Goal: Transaction & Acquisition: Obtain resource

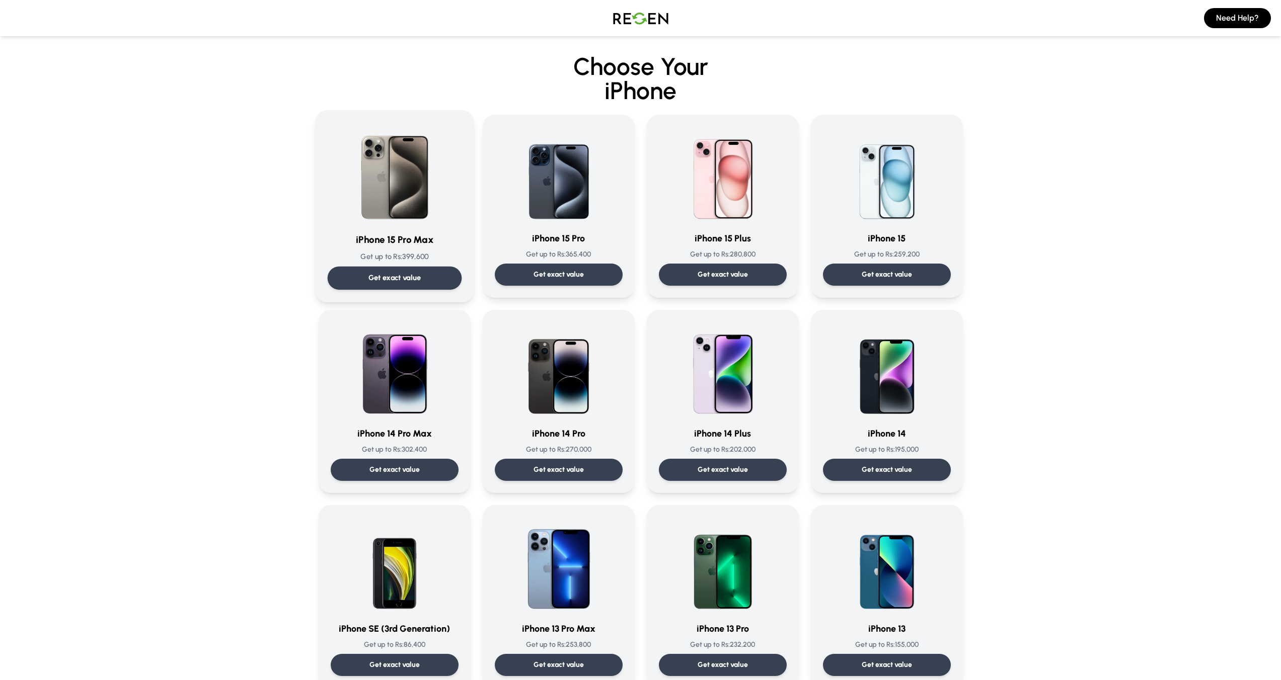
click at [411, 279] on p "Get exact value" at bounding box center [394, 278] width 53 height 11
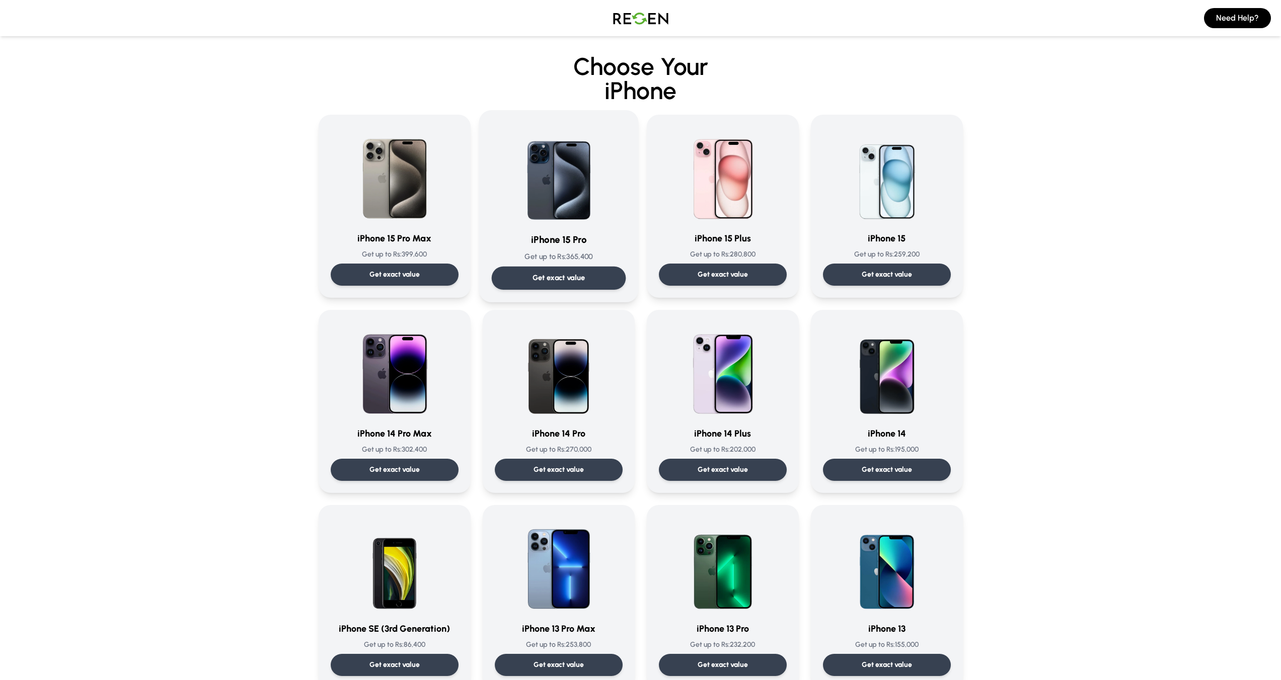
click at [574, 271] on div "Get exact value" at bounding box center [558, 278] width 134 height 23
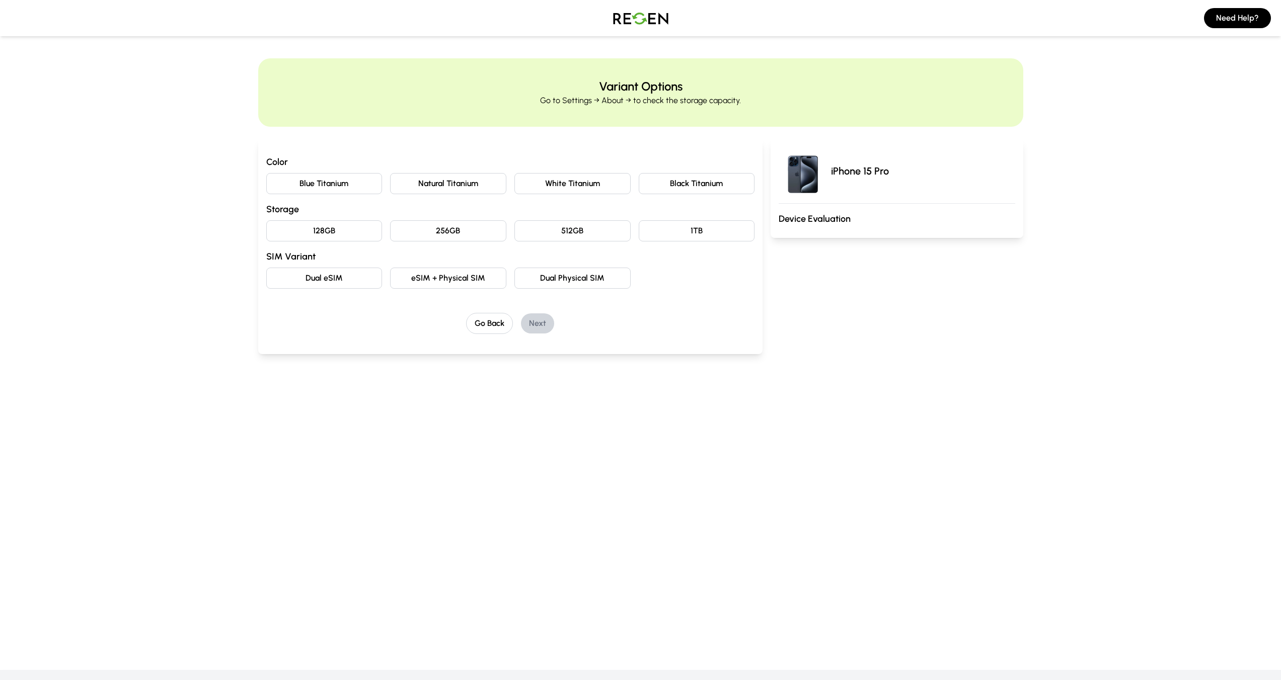
click at [447, 233] on button "256GB" at bounding box center [448, 230] width 116 height 21
click at [592, 188] on button "White Titanium" at bounding box center [572, 183] width 116 height 21
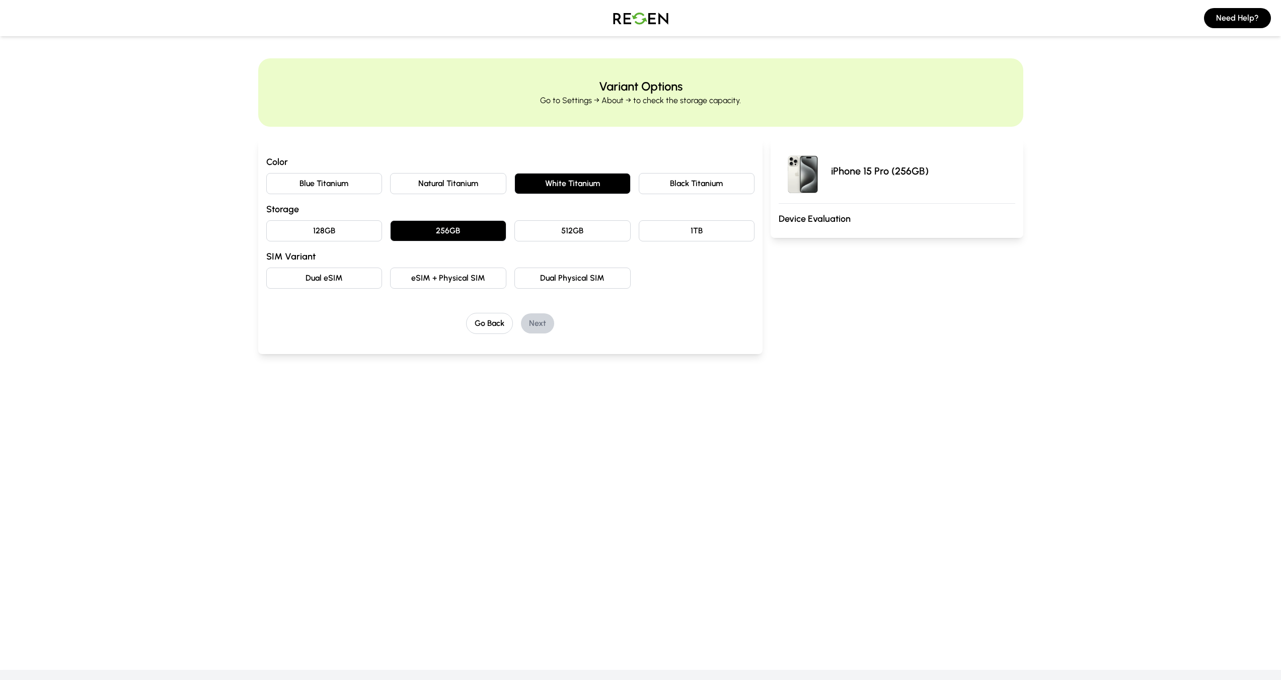
click at [485, 277] on button "eSIM + Physical SIM" at bounding box center [448, 278] width 116 height 21
click at [539, 328] on button "Next" at bounding box center [537, 323] width 33 height 20
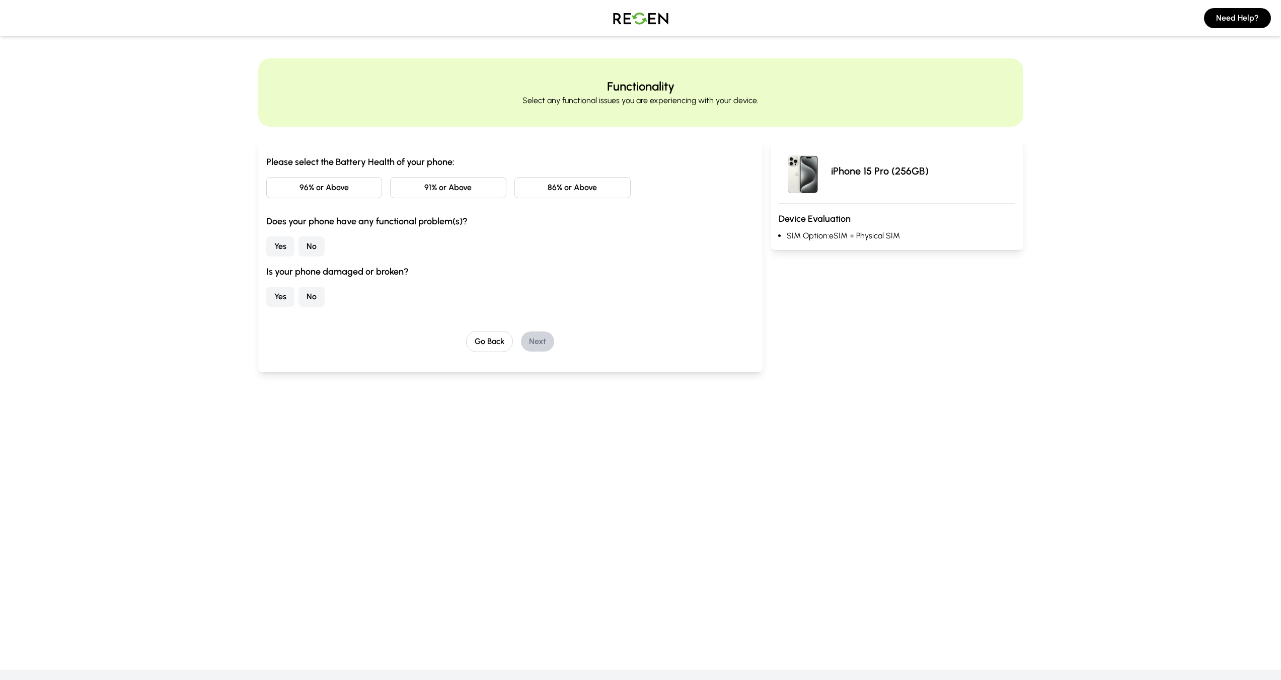
click at [421, 192] on button "91% or Above" at bounding box center [448, 187] width 116 height 21
click at [310, 246] on button "No" at bounding box center [311, 246] width 26 height 20
click at [303, 293] on button "No" at bounding box center [311, 297] width 26 height 20
click at [532, 337] on button "Next" at bounding box center [537, 342] width 33 height 20
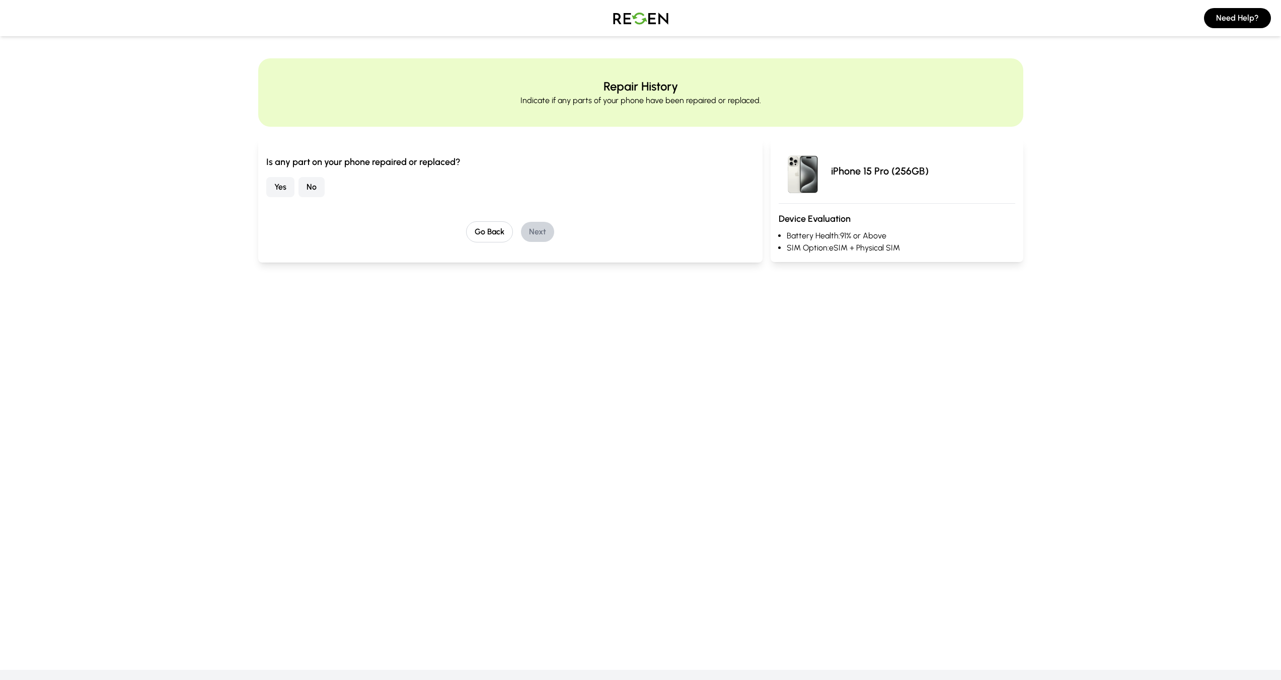
click at [313, 183] on button "No" at bounding box center [311, 187] width 26 height 20
click at [551, 235] on button "Next" at bounding box center [537, 232] width 33 height 20
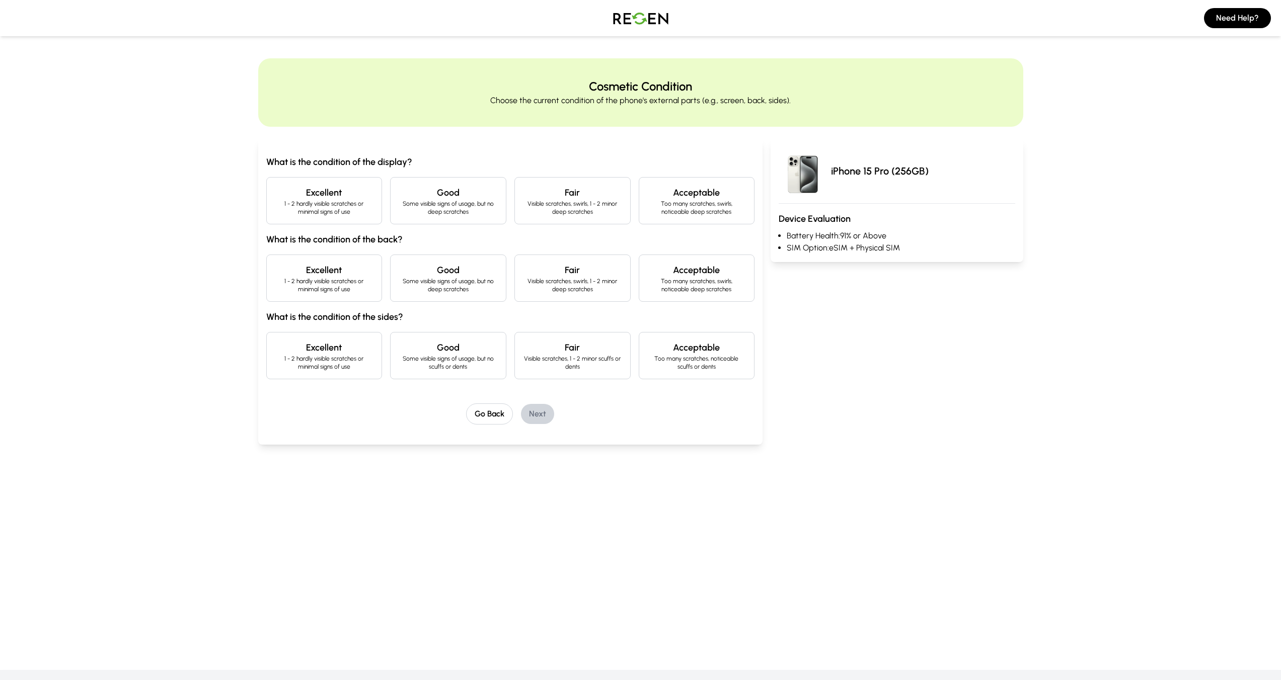
click at [350, 220] on div "Excellent 1 - 2 hardly visible scratches or minimal signs of use" at bounding box center [324, 200] width 116 height 47
click at [336, 293] on div "Excellent 1 - 2 hardly visible scratches or minimal signs of use" at bounding box center [324, 278] width 116 height 47
click at [336, 365] on p "1 - 2 hardly visible scratches or minimal signs of use" at bounding box center [324, 363] width 99 height 16
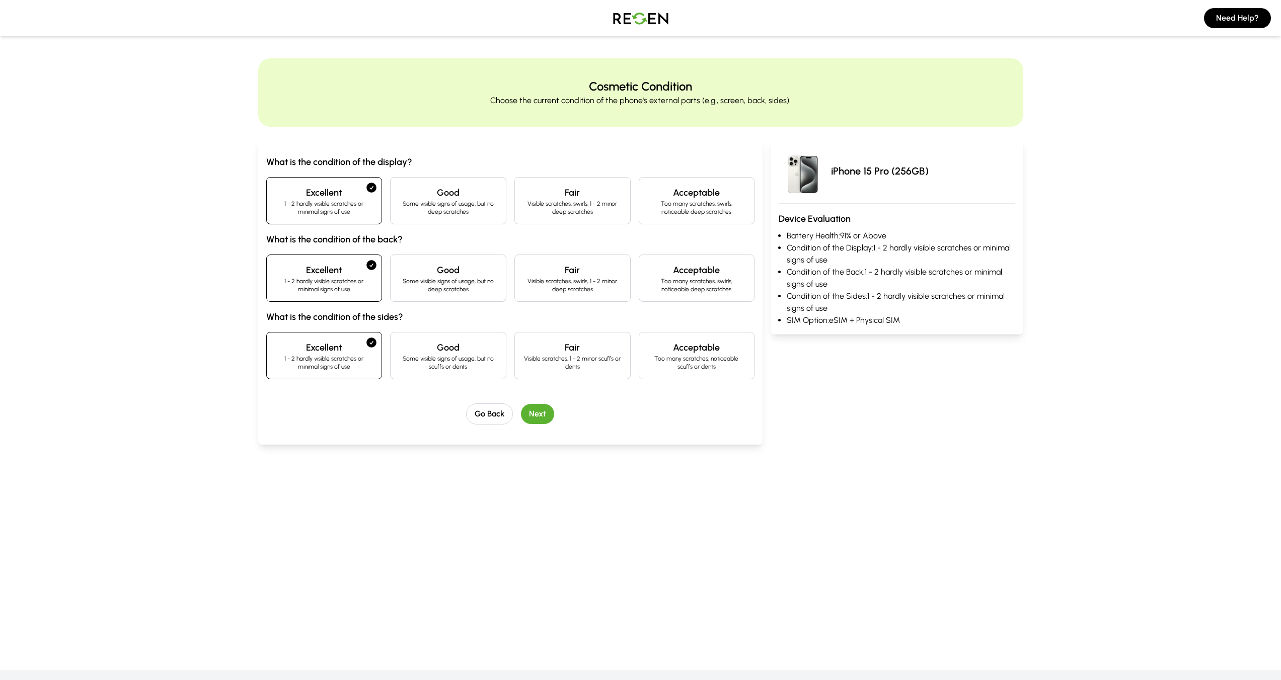
click at [530, 410] on button "Next" at bounding box center [537, 414] width 33 height 20
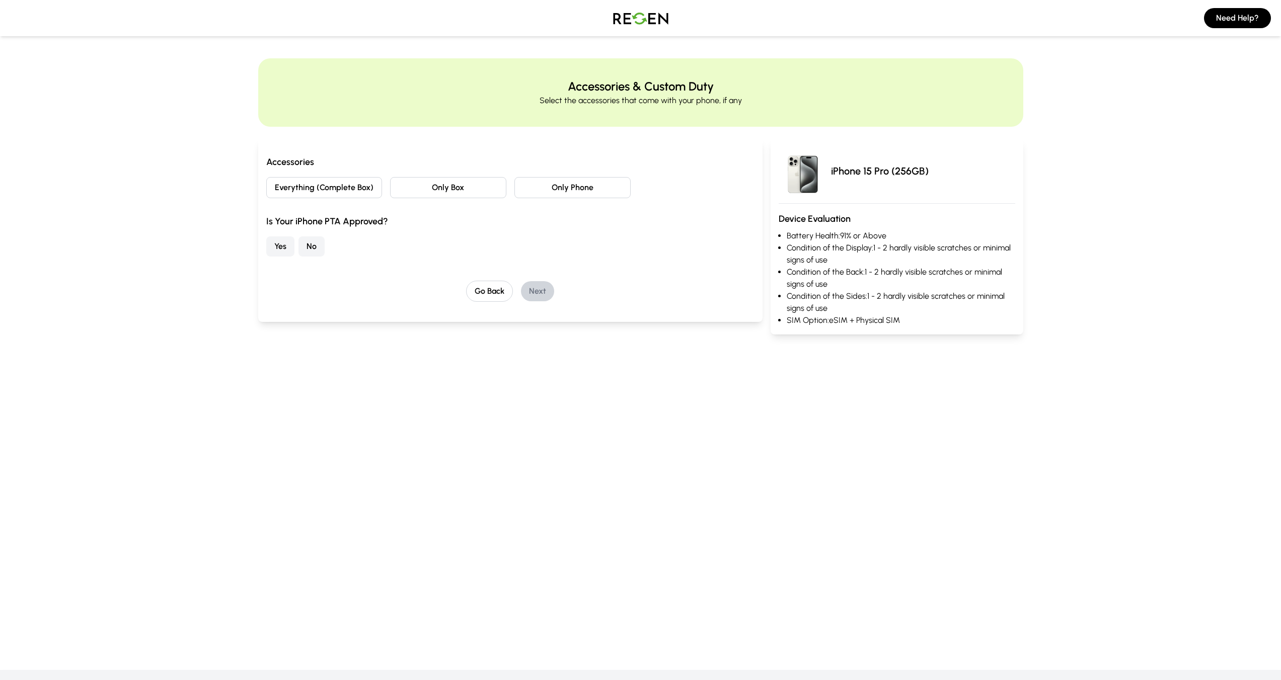
click at [331, 192] on button "Everything (Complete Box)" at bounding box center [324, 187] width 116 height 21
click at [335, 248] on div "Yes No" at bounding box center [510, 246] width 489 height 20
drag, startPoint x: 313, startPoint y: 249, endPoint x: 453, endPoint y: 280, distance: 143.7
click at [313, 249] on button "No" at bounding box center [311, 246] width 26 height 20
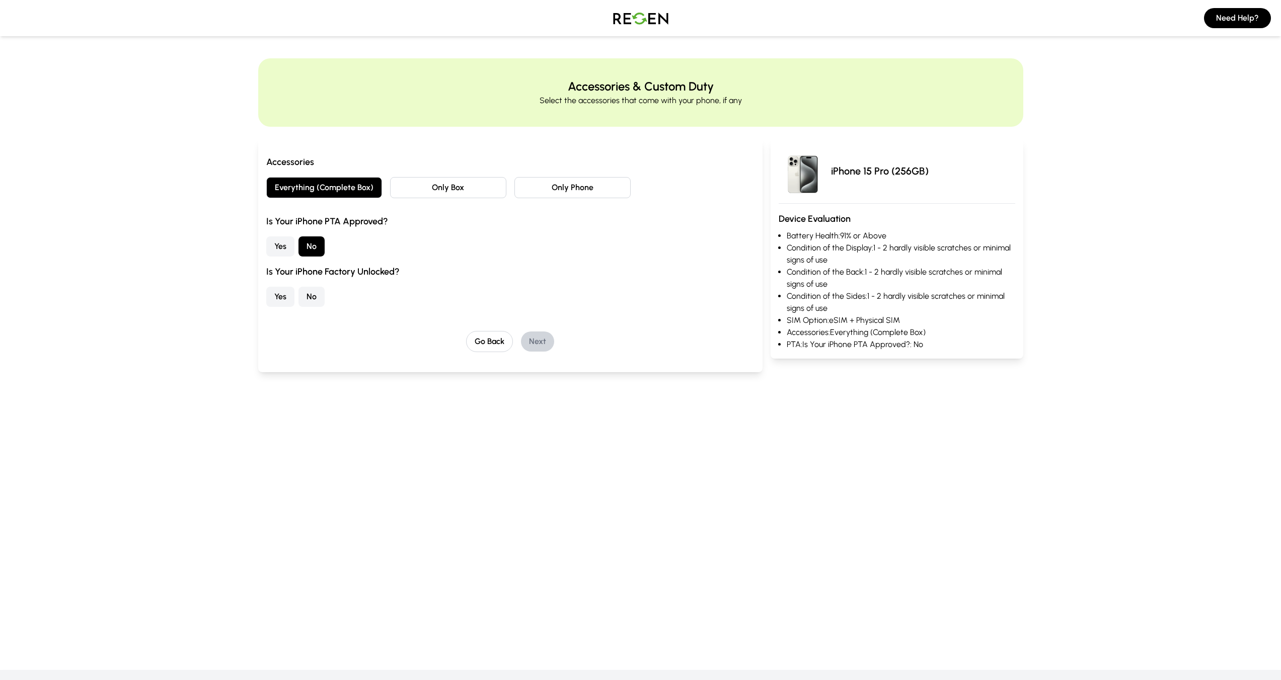
click at [285, 300] on button "Yes" at bounding box center [280, 297] width 28 height 20
click at [535, 339] on button "Next" at bounding box center [537, 342] width 33 height 20
